Goal: Entertainment & Leisure: Consume media (video, audio)

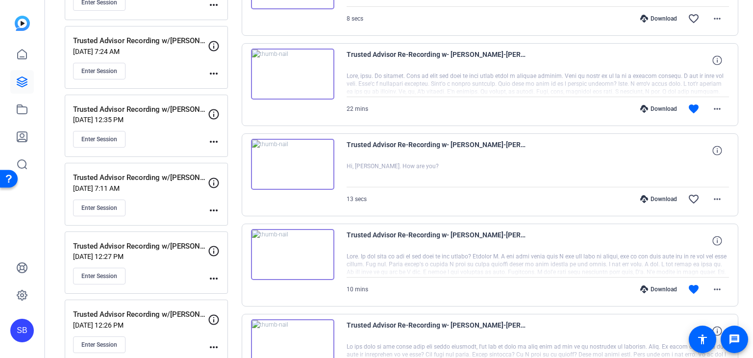
scroll to position [490, 0]
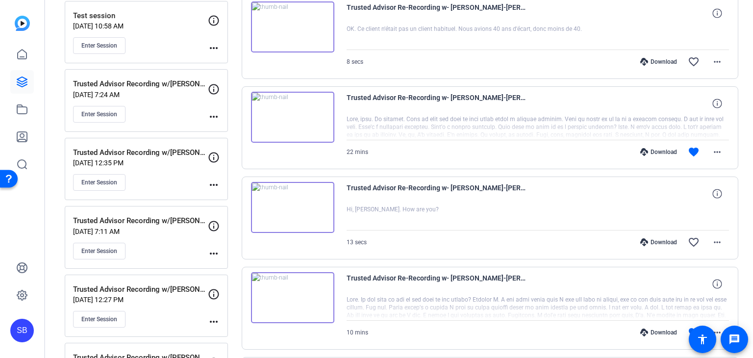
click at [276, 105] on img at bounding box center [292, 117] width 83 height 51
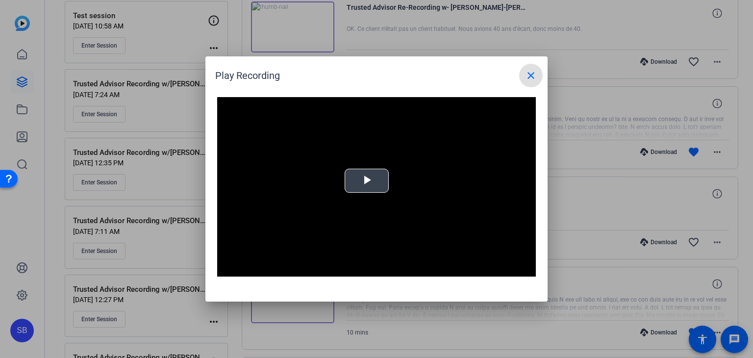
click at [367, 181] on span "Video Player" at bounding box center [367, 181] width 0 height 0
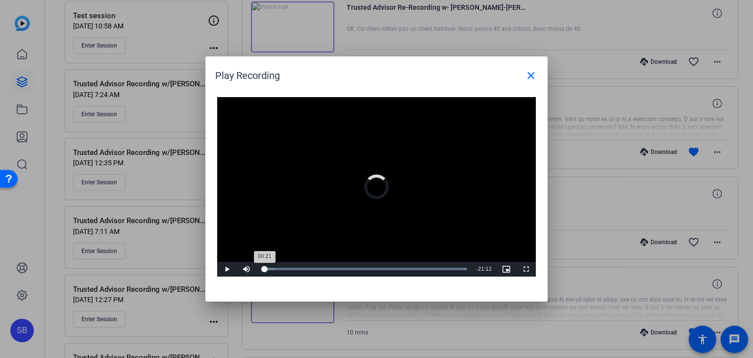
click at [265, 268] on div "00:21" at bounding box center [262, 269] width 3 height 2
click at [266, 268] on div "00:30" at bounding box center [263, 269] width 5 height 2
click at [268, 268] on div "00:49" at bounding box center [264, 269] width 6 height 2
click at [269, 268] on div "00:49" at bounding box center [265, 269] width 8 height 2
click at [273, 268] on div "01:20" at bounding box center [267, 269] width 12 height 2
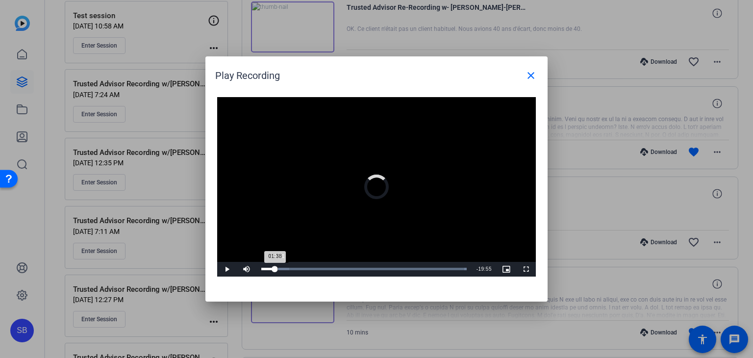
click at [275, 269] on div "01:38" at bounding box center [268, 269] width 14 height 2
click at [277, 270] on div "01:57" at bounding box center [269, 269] width 16 height 2
click at [225, 269] on span "Video Player" at bounding box center [227, 269] width 20 height 0
click at [223, 269] on span "Video Player" at bounding box center [227, 269] width 20 height 0
click at [290, 269] on div "Loaded : 100.00% 03:05 02:17" at bounding box center [363, 269] width 205 height 2
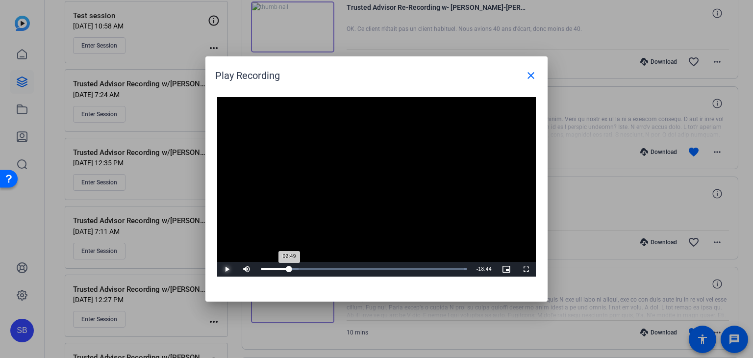
click at [288, 268] on div "02:49" at bounding box center [275, 269] width 28 height 2
click at [227, 269] on span "Video Player" at bounding box center [227, 269] width 20 height 0
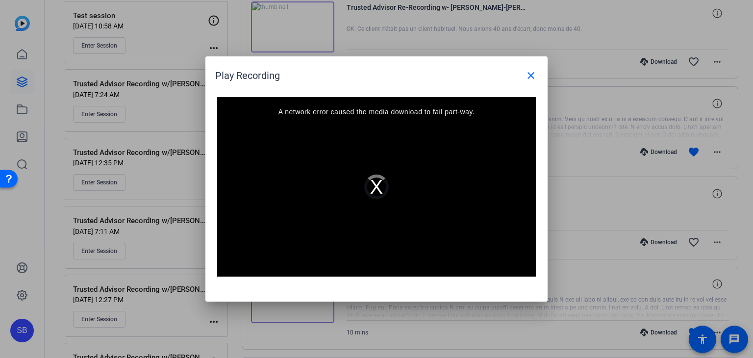
click at [286, 267] on div "Video Player is loading. Play Video Play Mute 0% Current Time 2:56 / Duration 2…" at bounding box center [376, 186] width 319 height 179
click at [376, 187] on div "A network error caused the media download to fail part-way." at bounding box center [376, 186] width 319 height 179
click at [528, 77] on mat-icon "close" at bounding box center [531, 76] width 12 height 12
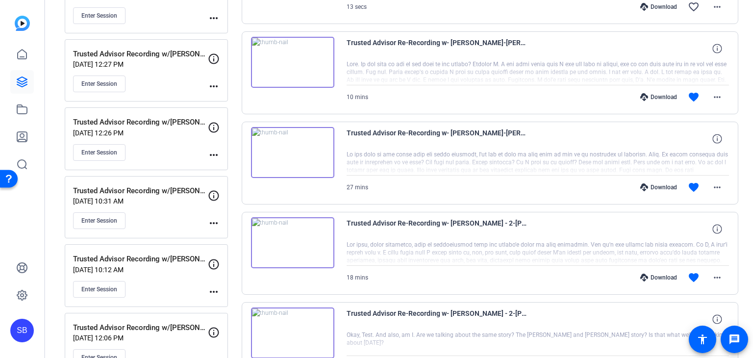
scroll to position [637, 0]
